Goal: Task Accomplishment & Management: Manage account settings

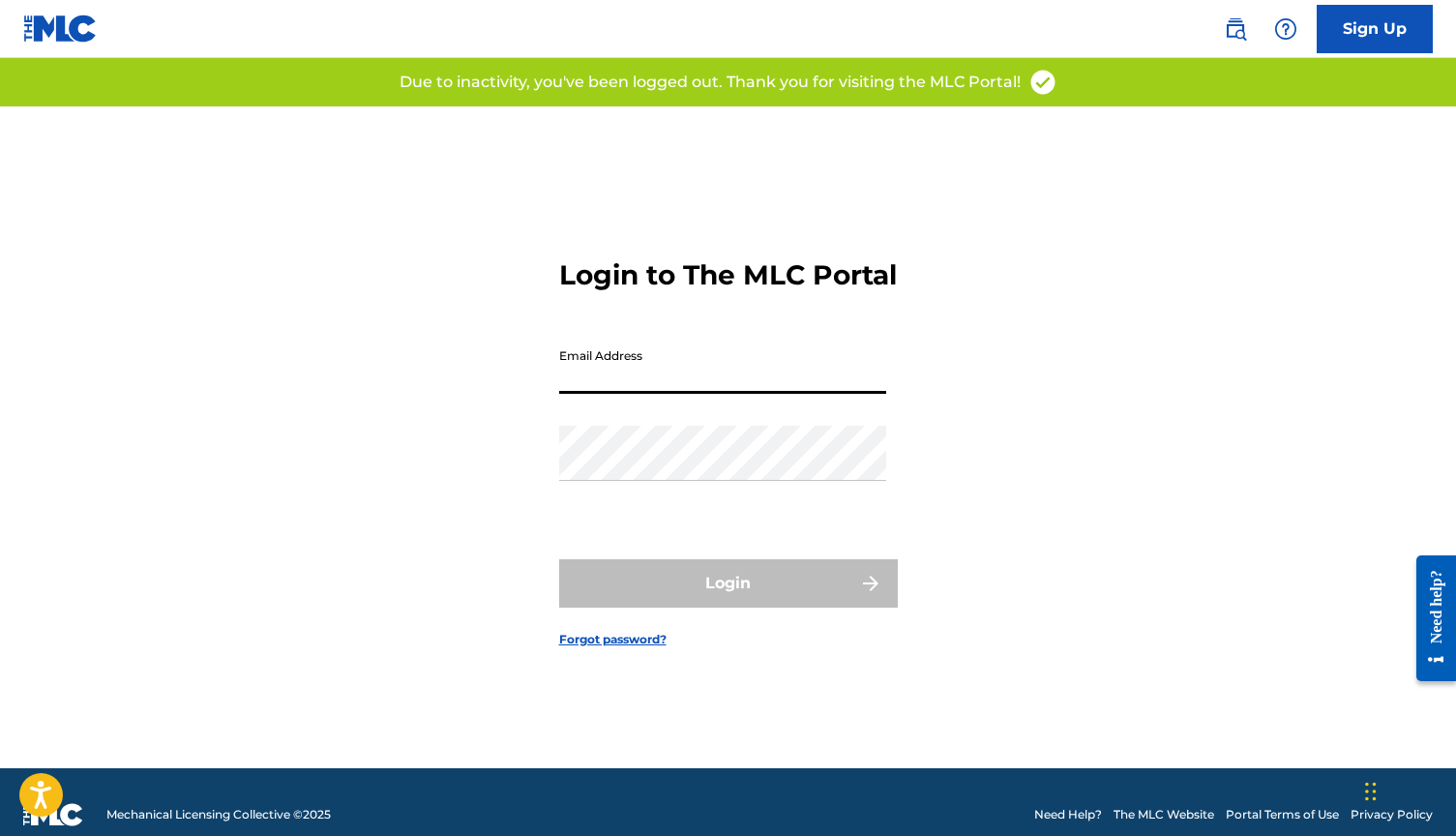
type input "[EMAIL_ADDRESS][DOMAIN_NAME]"
click at [728, 600] on button "Login" at bounding box center [728, 583] width 338 height 48
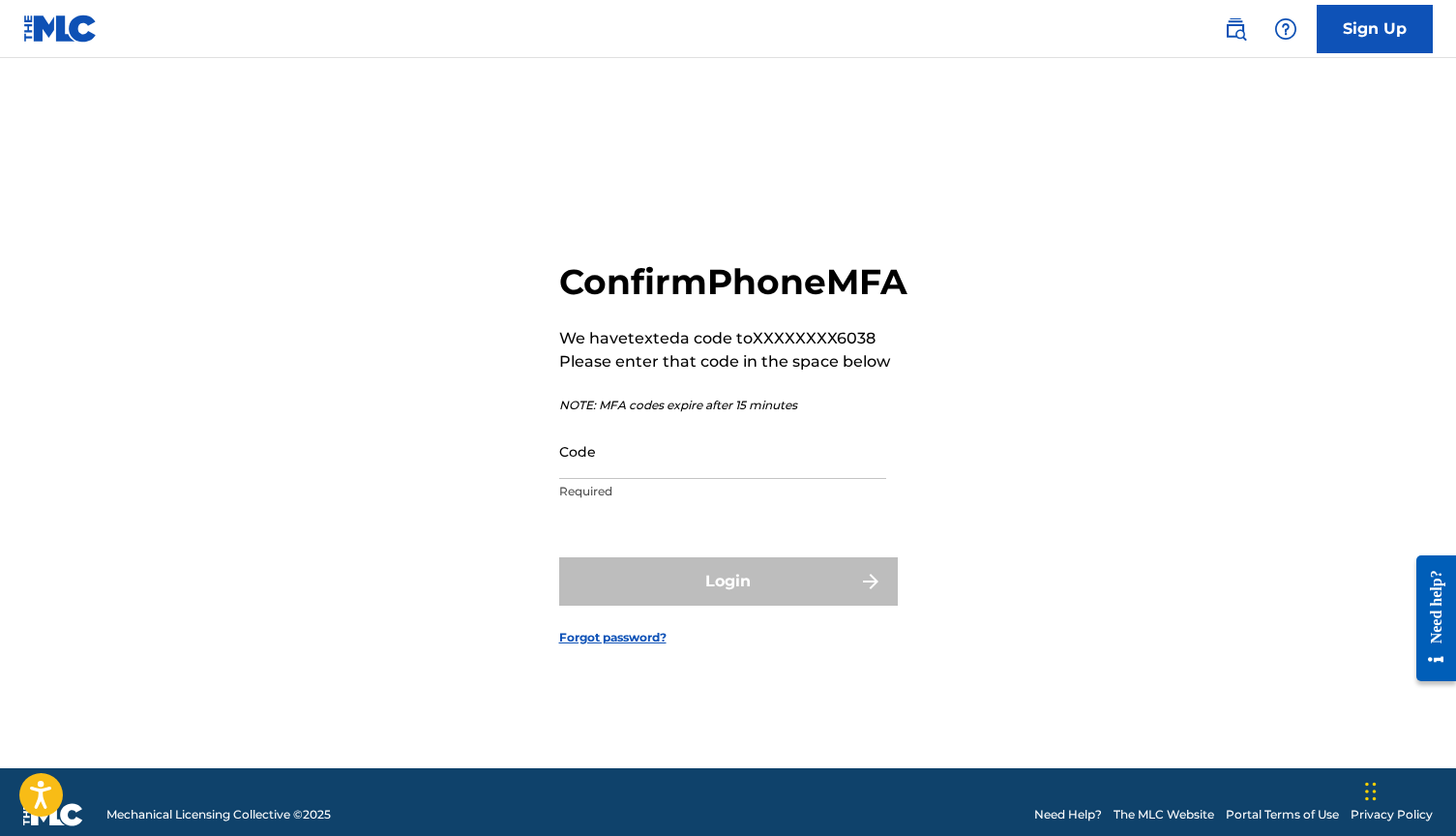
click at [586, 479] on input "Code" at bounding box center [722, 452] width 327 height 55
click at [632, 606] on div "Login" at bounding box center [728, 581] width 338 height 48
click at [586, 479] on input "1333573" at bounding box center [722, 452] width 327 height 55
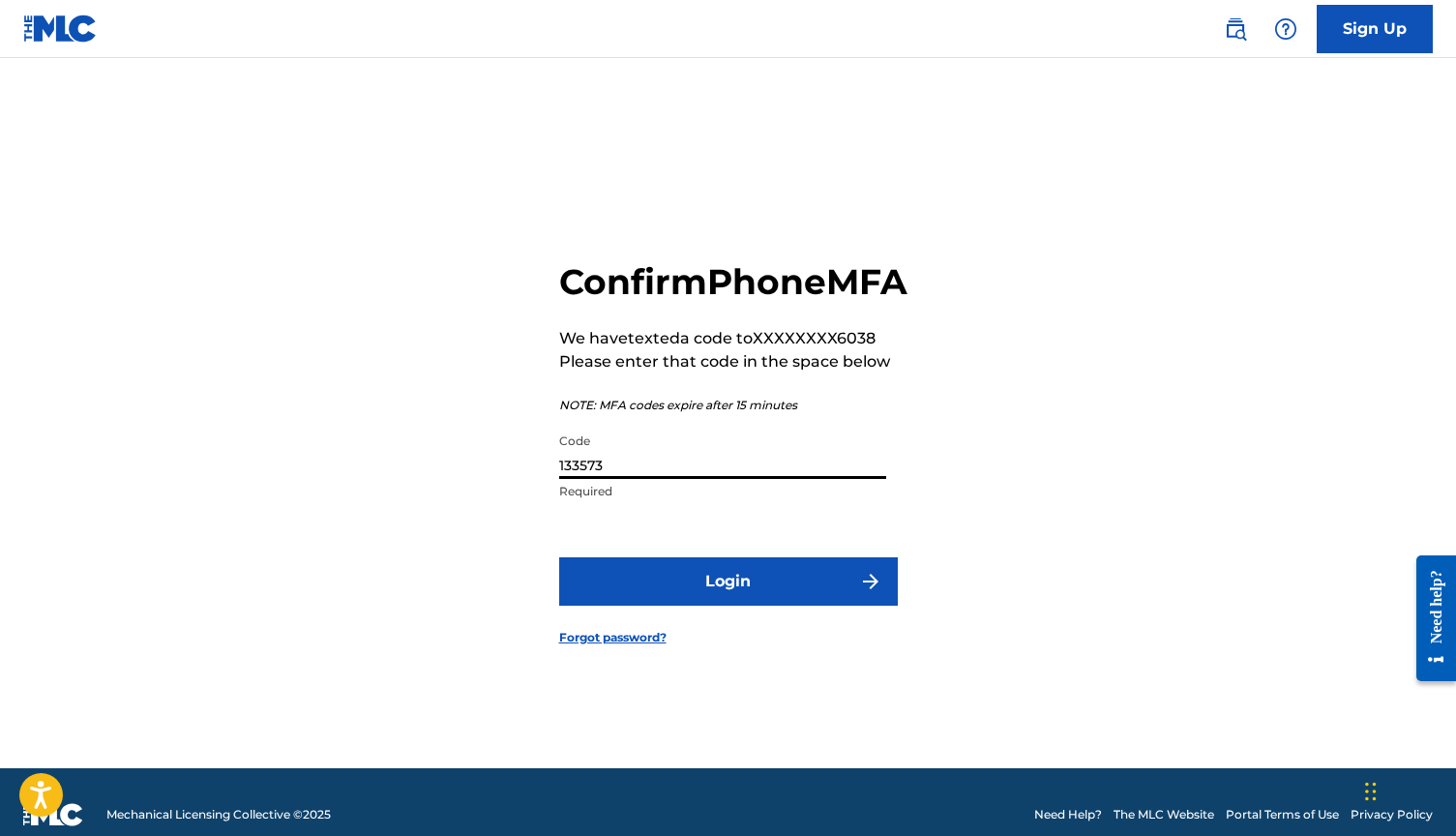
type input "133573"
click at [667, 595] on button "Login" at bounding box center [728, 581] width 338 height 48
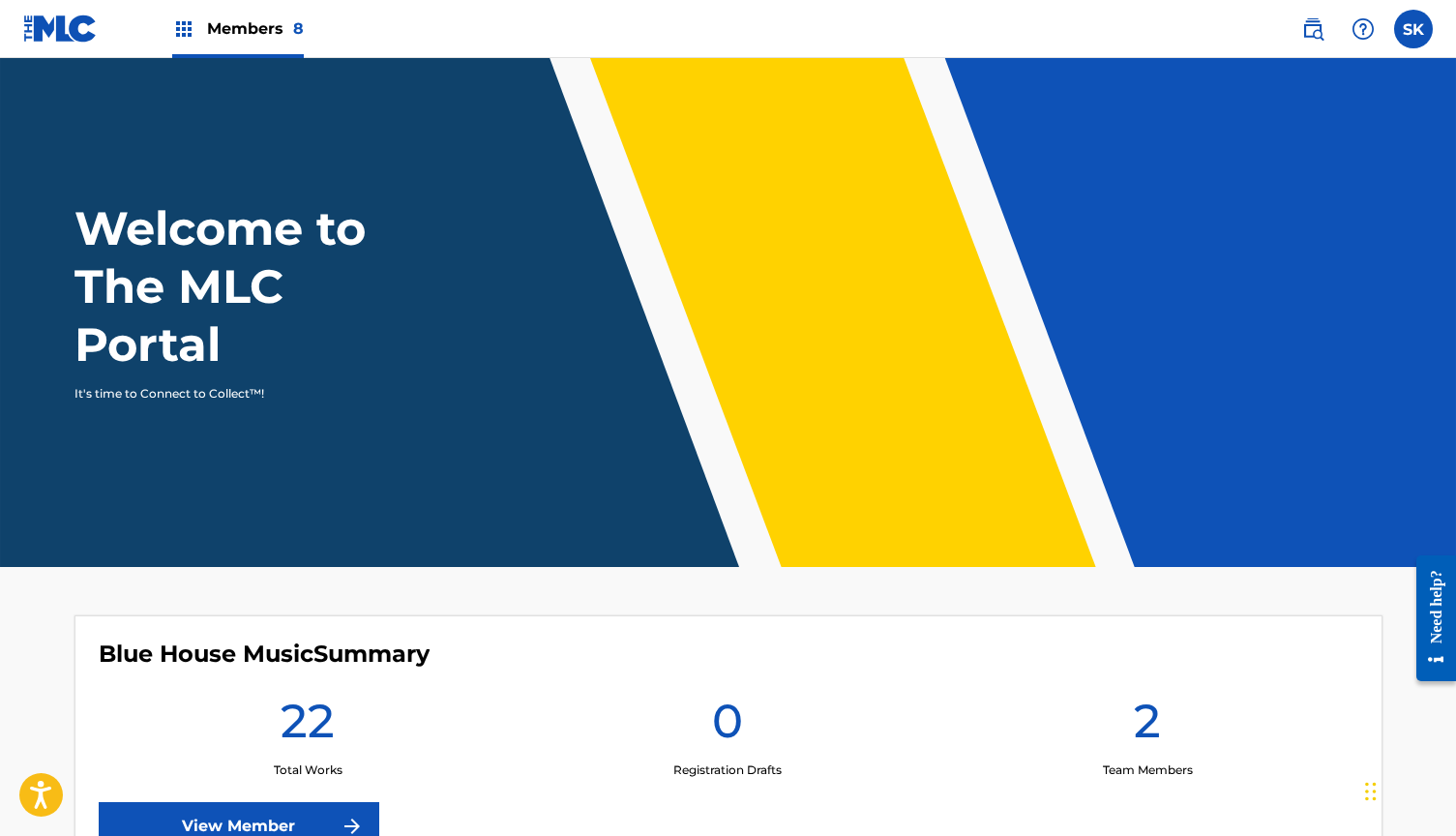
click at [270, 31] on span "Members 8" at bounding box center [255, 29] width 97 height 23
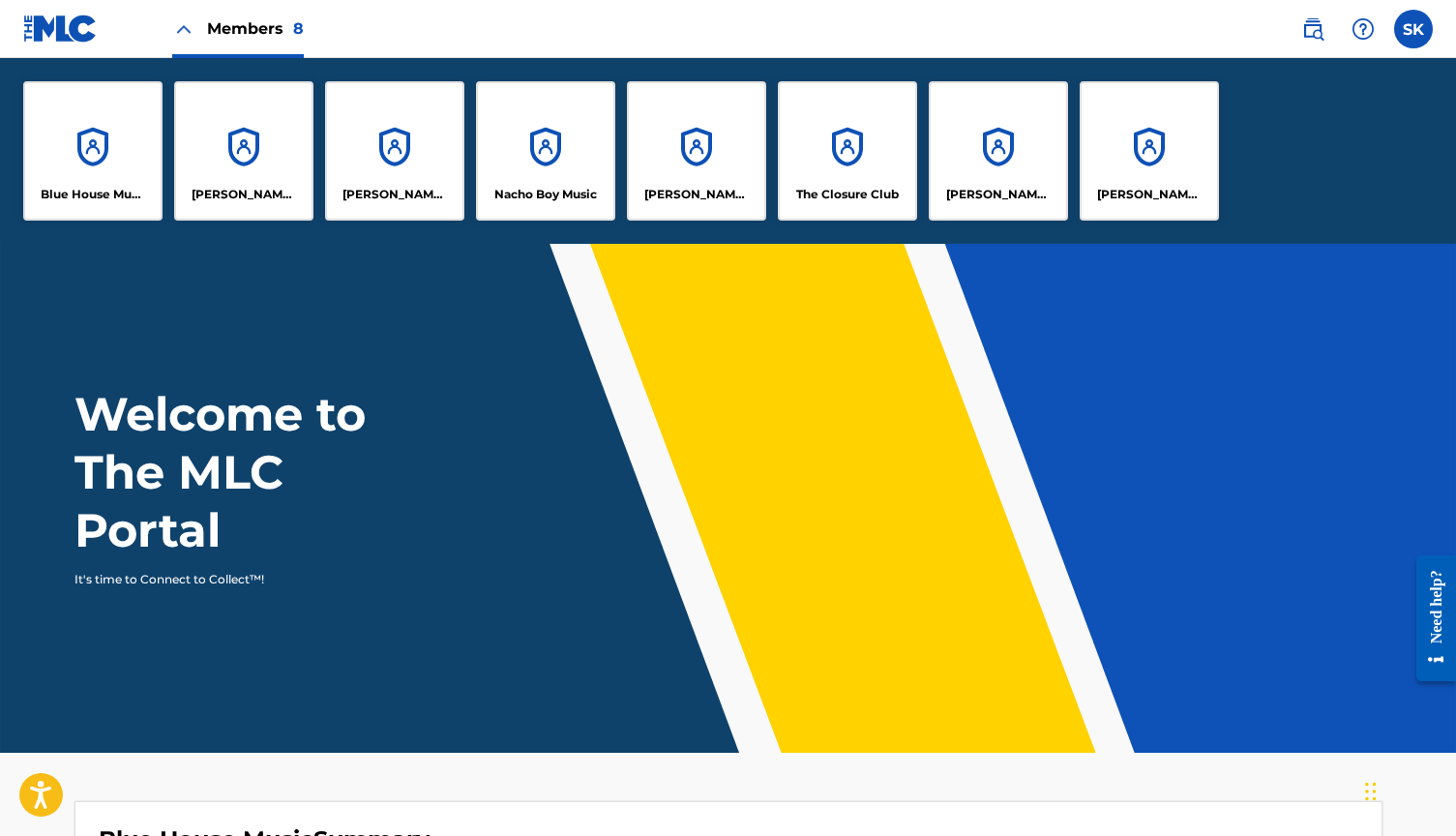
click at [1002, 177] on div "[PERSON_NAME] Music" at bounding box center [998, 150] width 139 height 139
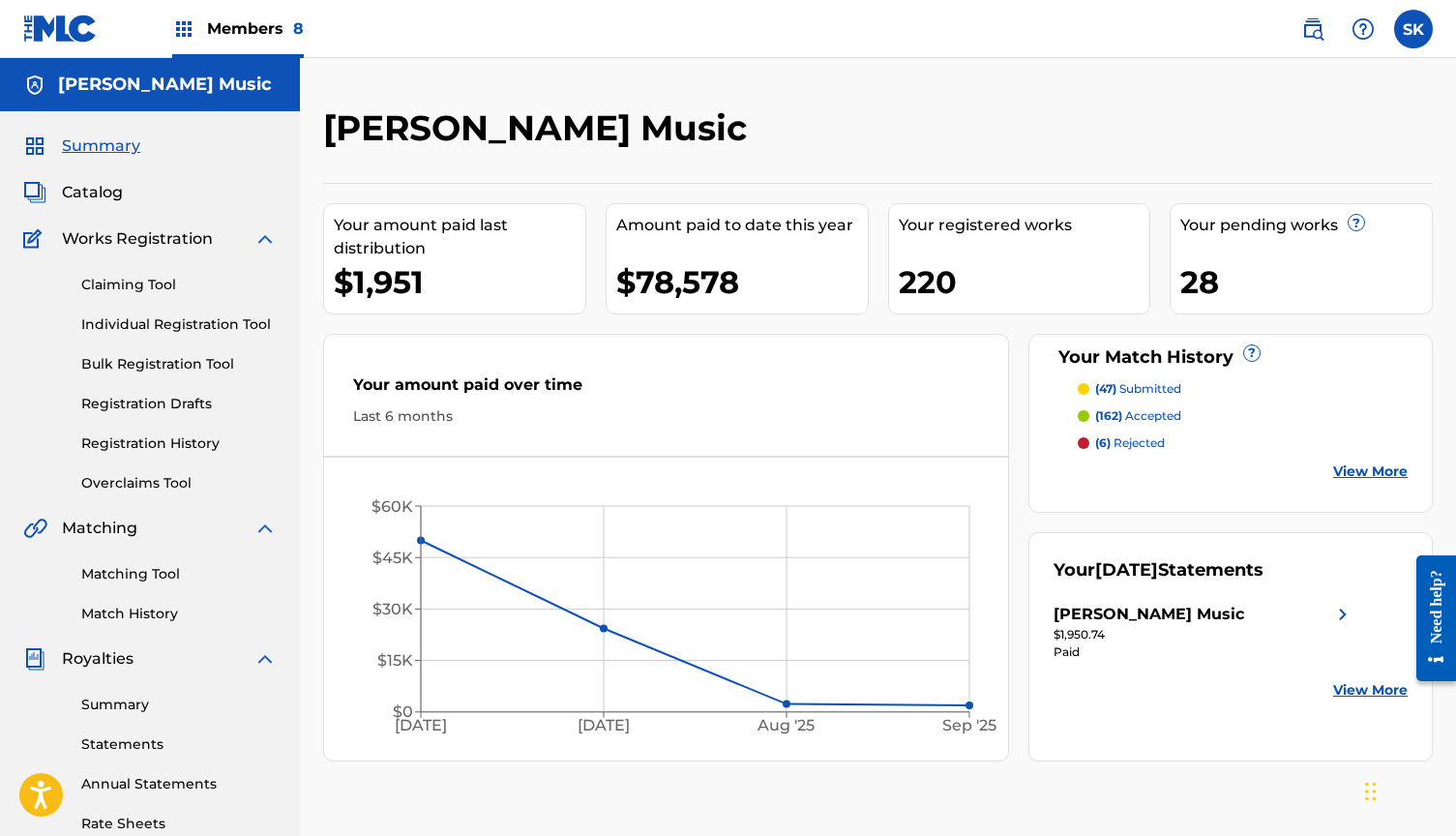
click at [161, 440] on link "Registration History" at bounding box center [179, 443] width 195 height 21
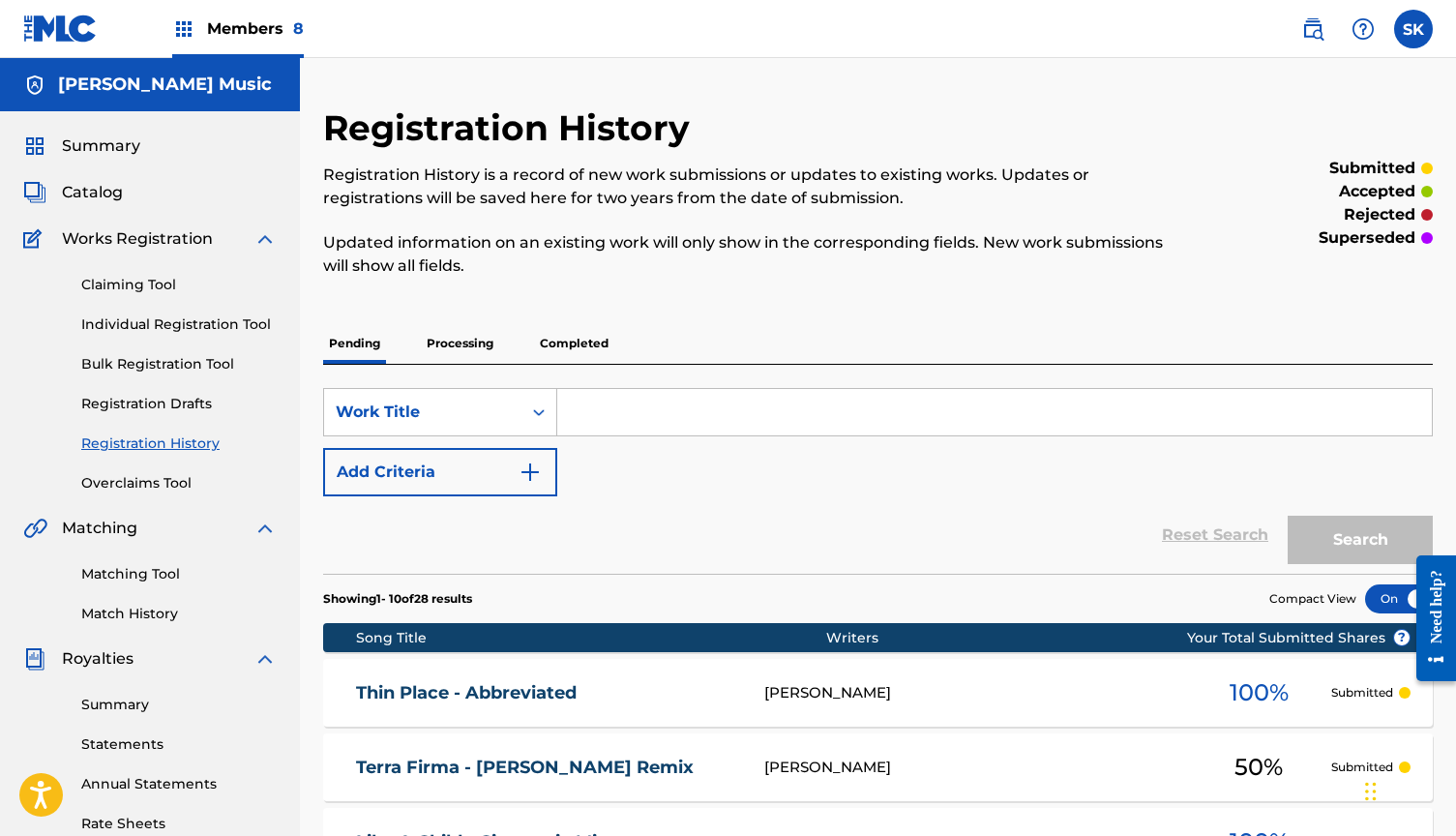
click at [147, 620] on link "Match History" at bounding box center [179, 614] width 195 height 21
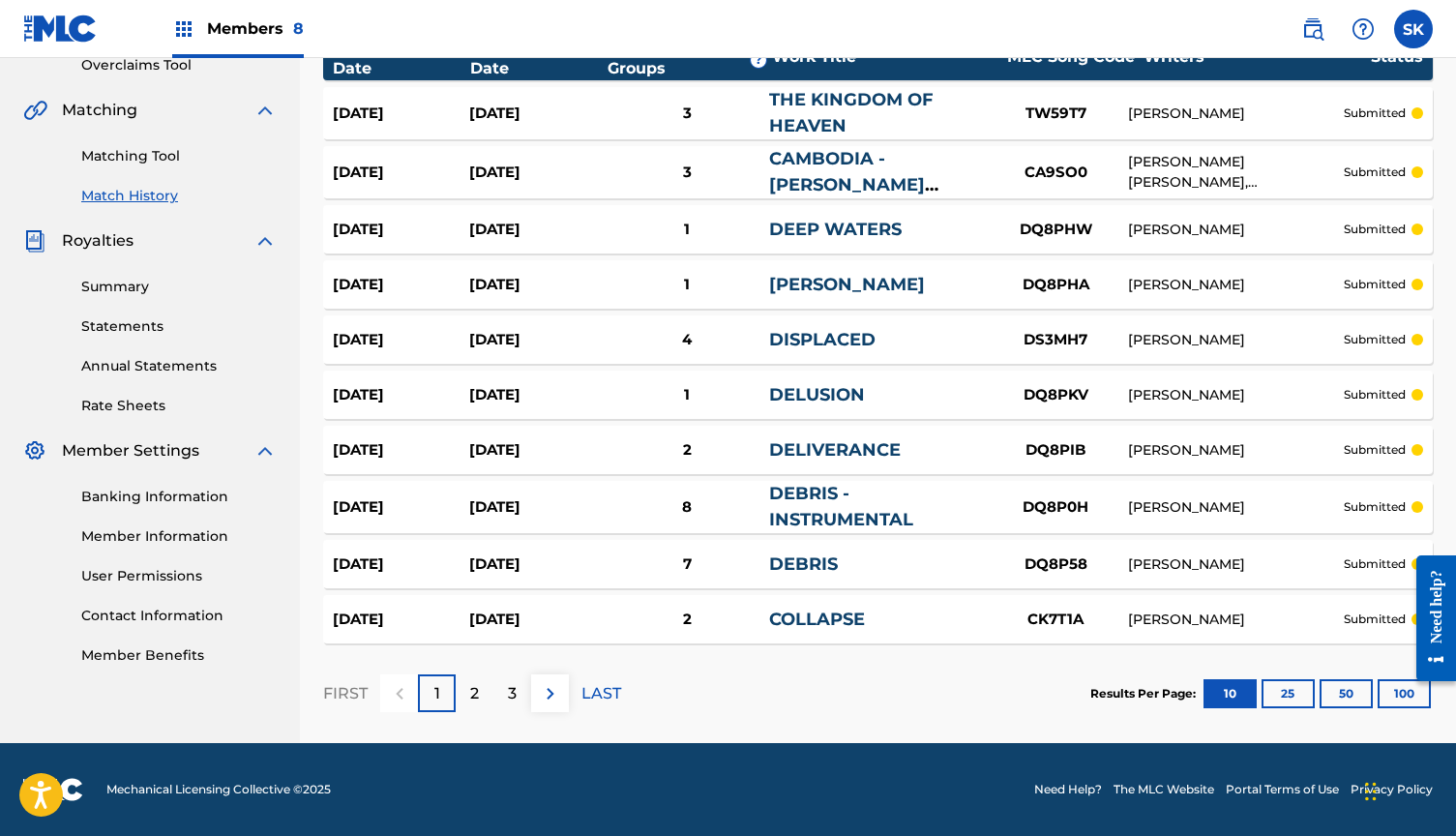
scroll to position [418, 0]
click at [1394, 690] on button "100" at bounding box center [1405, 693] width 53 height 29
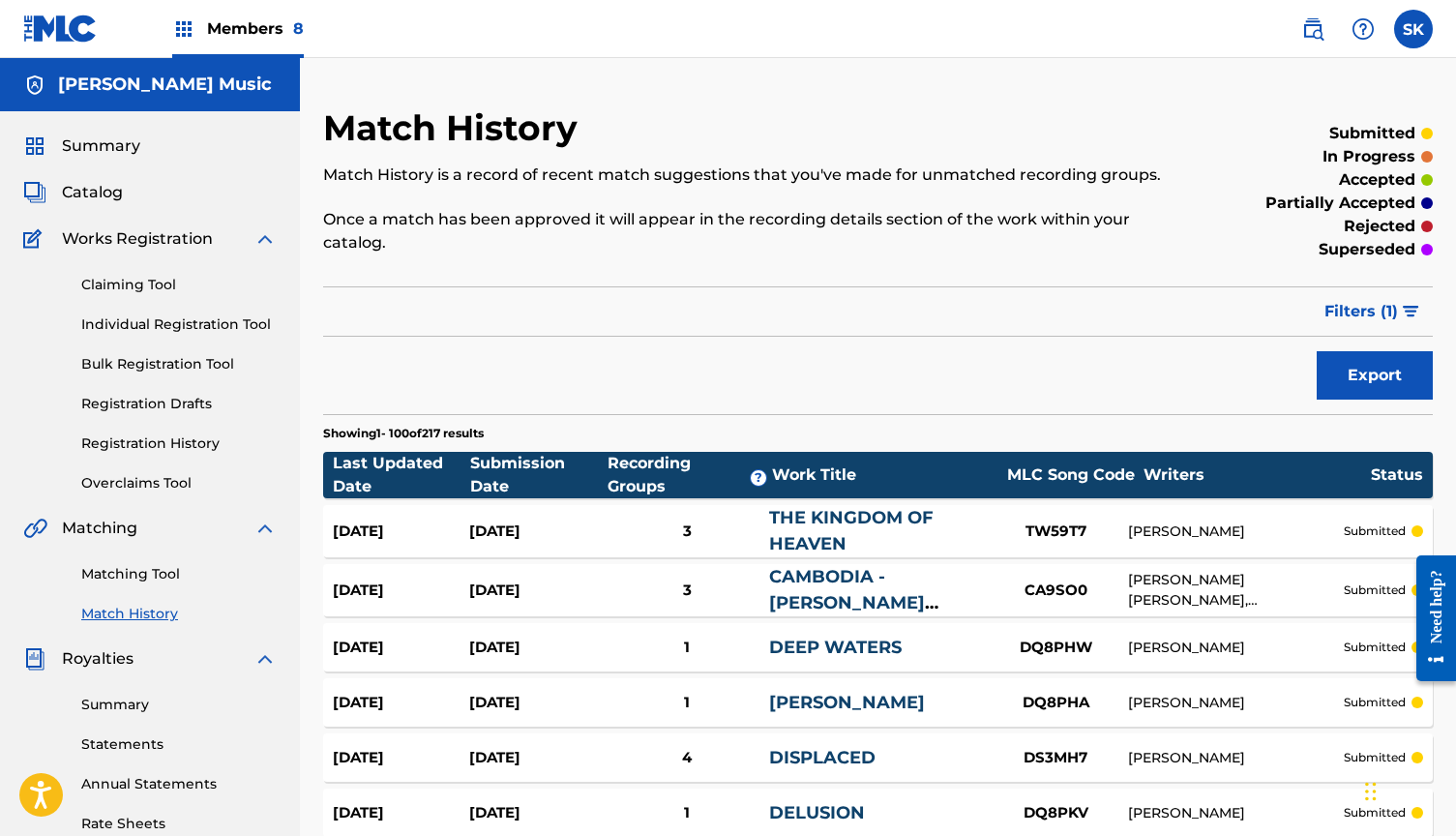
scroll to position [0, 0]
click at [102, 188] on span "Catalog" at bounding box center [93, 192] width 61 height 24
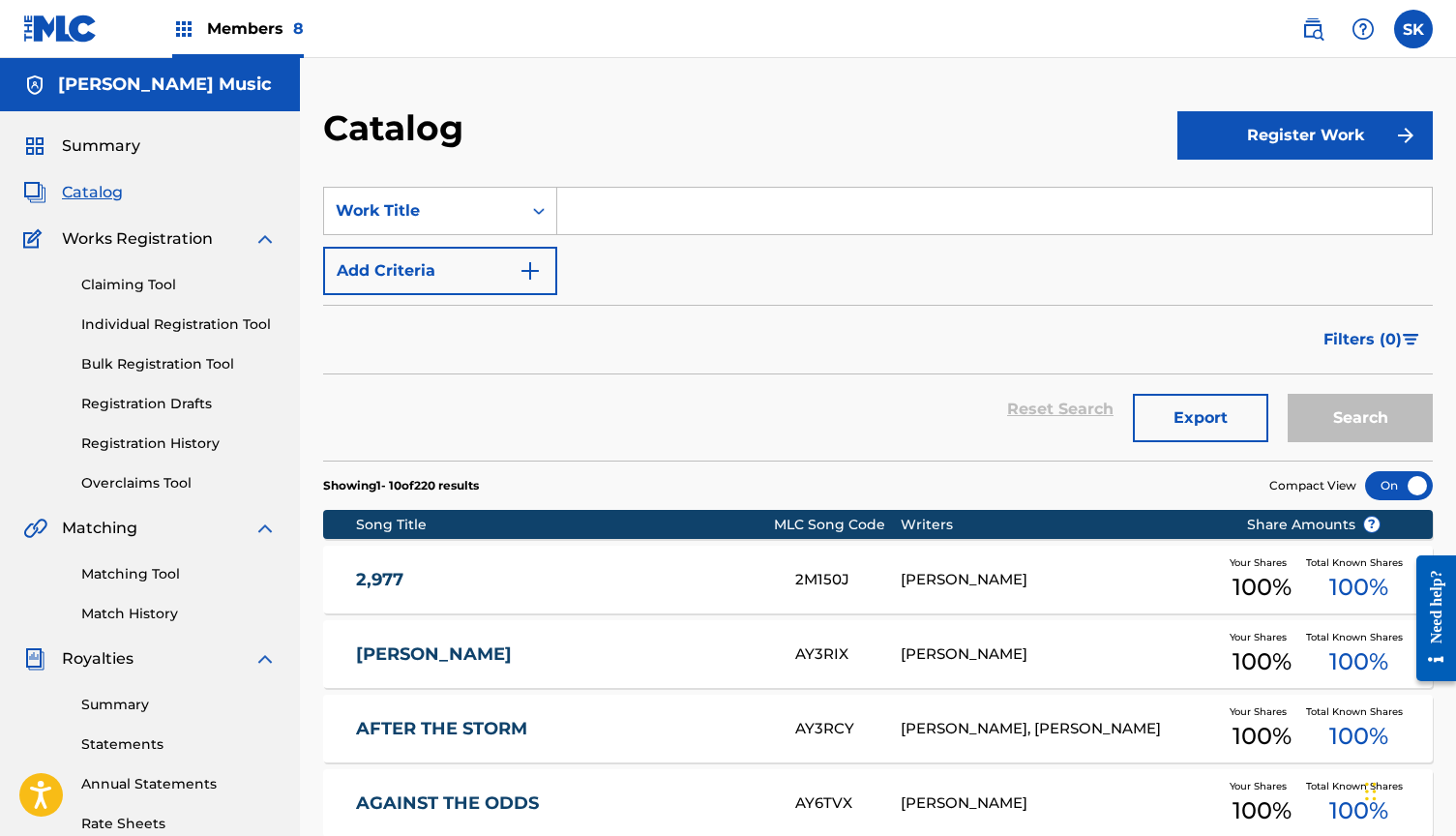
click at [182, 443] on link "Registration History" at bounding box center [179, 443] width 195 height 21
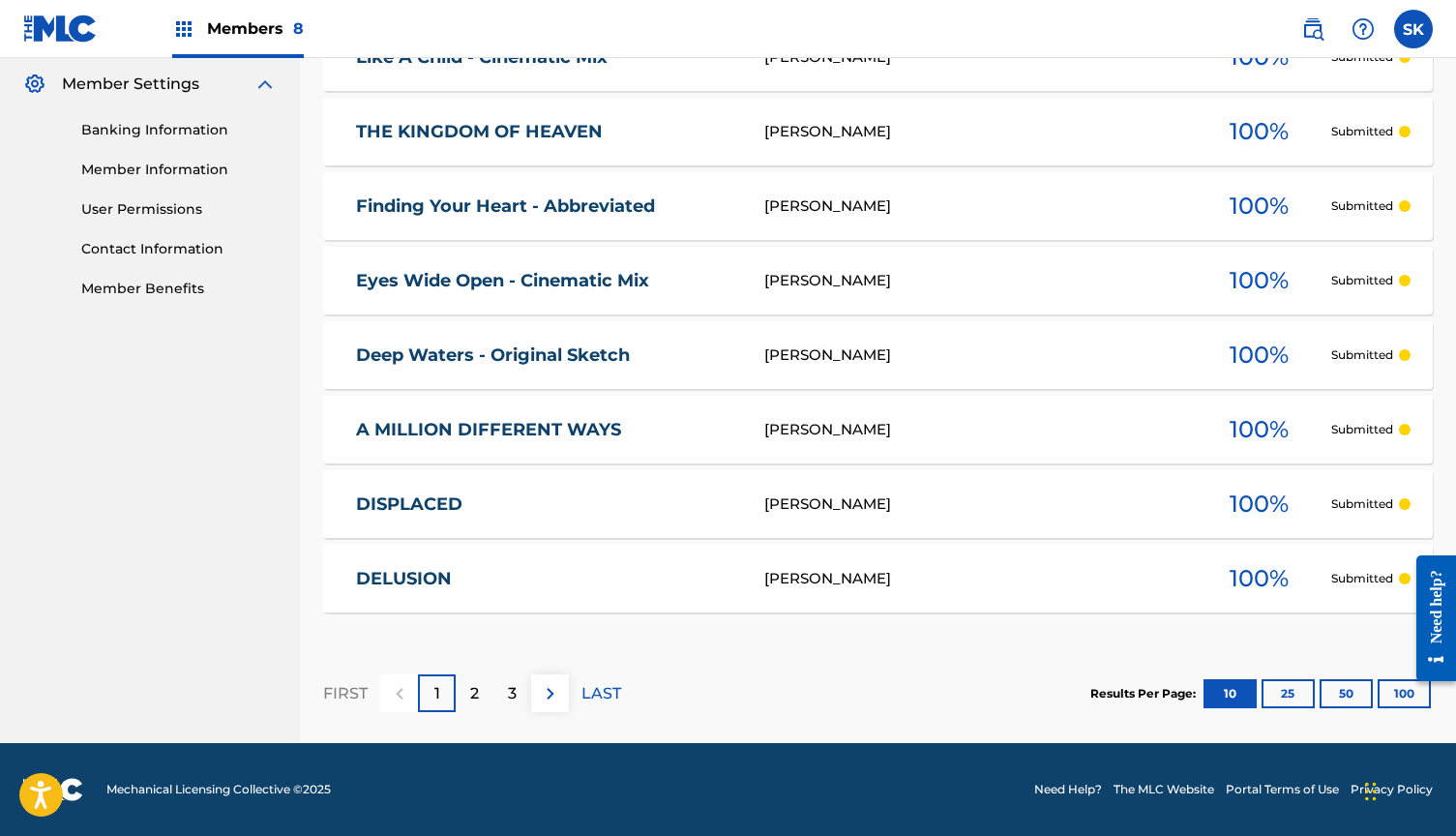
scroll to position [785, 0]
click at [1404, 694] on div at bounding box center [1428, 618] width 54 height 166
click at [1396, 697] on button "100" at bounding box center [1405, 693] width 53 height 29
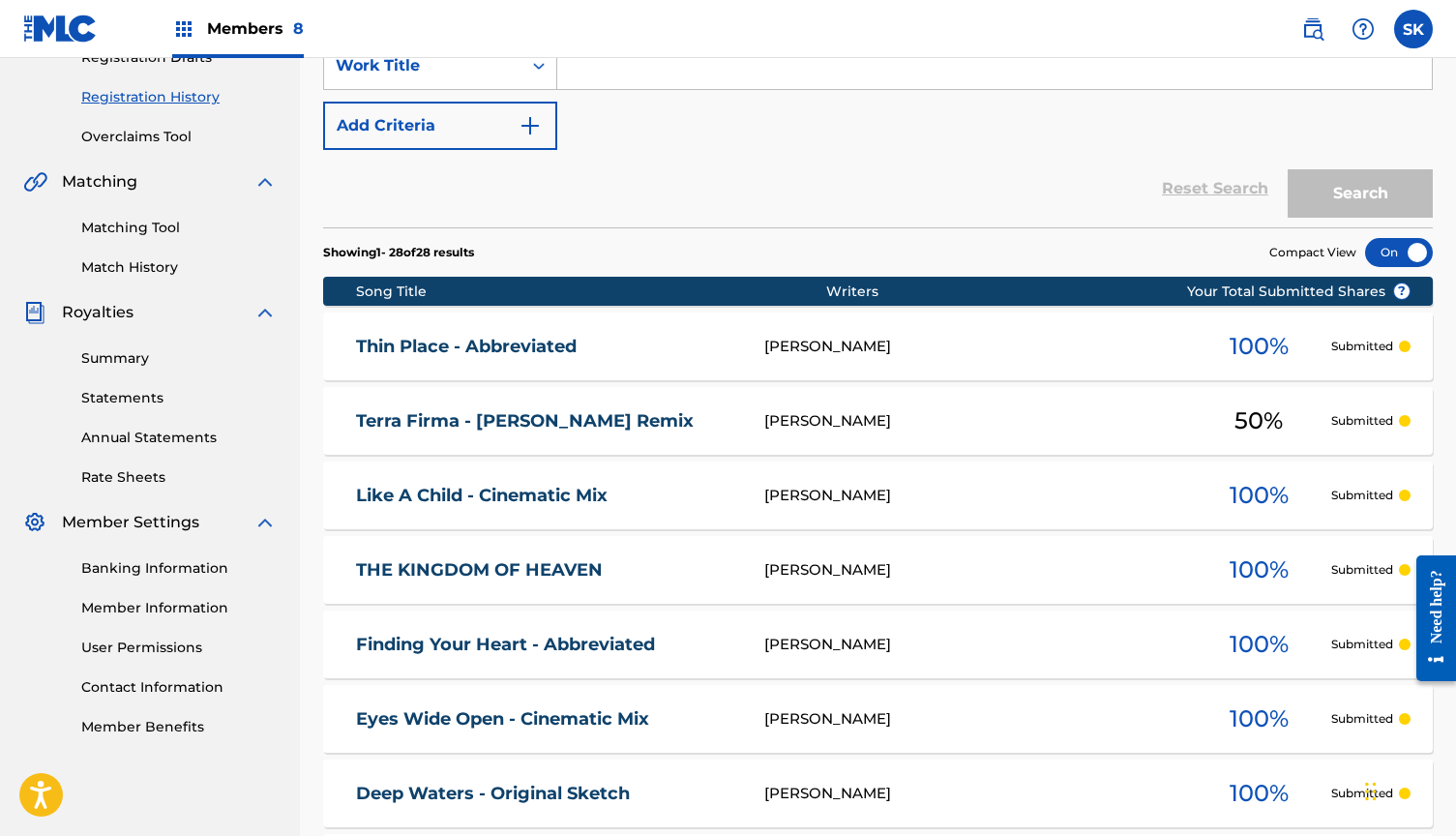
scroll to position [347, 0]
